Goal: Entertainment & Leisure: Consume media (video, audio)

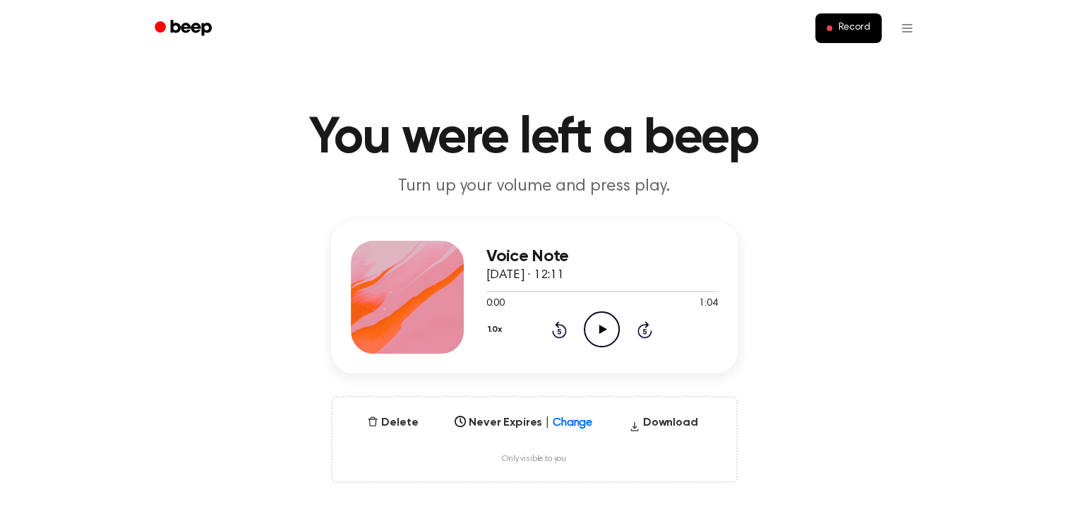
click at [601, 327] on icon at bounding box center [603, 329] width 8 height 9
click at [574, 292] on div at bounding box center [601, 290] width 231 height 11
click at [591, 320] on icon "Pause Audio" at bounding box center [602, 329] width 36 height 36
click at [613, 332] on icon "Play Audio" at bounding box center [602, 329] width 36 height 36
click at [591, 322] on icon "Pause Audio" at bounding box center [602, 329] width 36 height 36
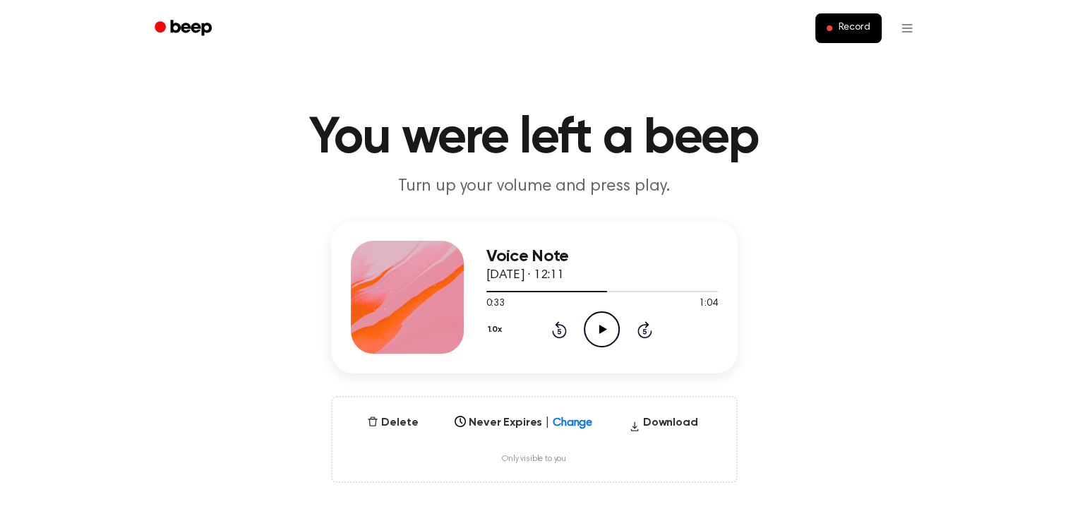
click at [590, 332] on icon "Play Audio" at bounding box center [602, 329] width 36 height 36
click at [593, 342] on icon "Pause Audio" at bounding box center [602, 329] width 36 height 36
click at [604, 337] on icon "Play Audio" at bounding box center [602, 329] width 36 height 36
click at [598, 294] on div at bounding box center [601, 290] width 231 height 11
click at [598, 336] on icon "Pause Audio" at bounding box center [602, 329] width 36 height 36
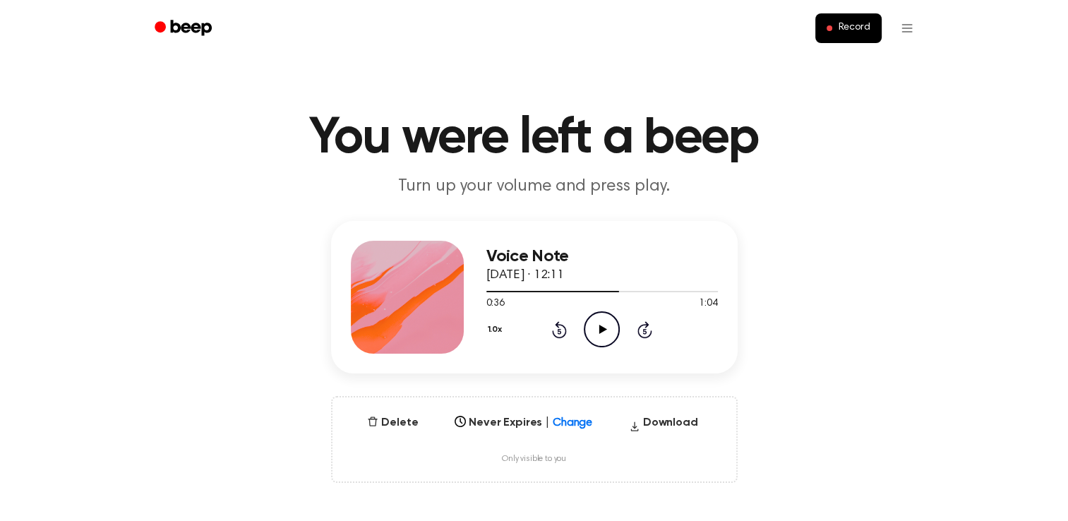
click at [586, 323] on circle at bounding box center [601, 329] width 35 height 35
click at [595, 329] on icon "Pause Audio" at bounding box center [602, 329] width 36 height 36
click at [604, 338] on icon "Play Audio" at bounding box center [602, 329] width 36 height 36
click at [604, 338] on icon "Pause Audio" at bounding box center [602, 329] width 36 height 36
click at [596, 326] on icon "Play Audio" at bounding box center [602, 329] width 36 height 36
